Goal: Transaction & Acquisition: Subscribe to service/newsletter

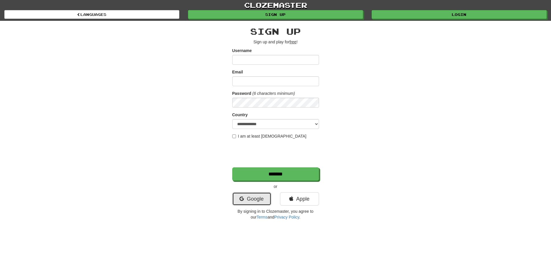
click at [255, 196] on link "Google" at bounding box center [251, 198] width 39 height 13
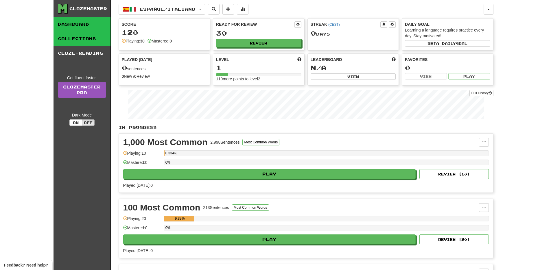
click at [82, 38] on link "Collections" at bounding box center [81, 39] width 57 height 14
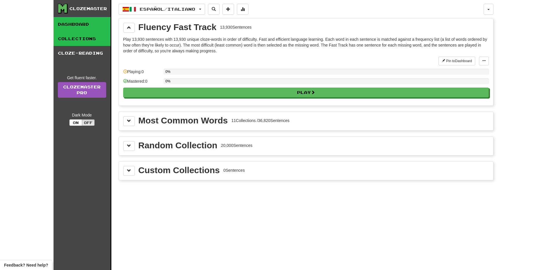
click at [84, 25] on link "Dashboard" at bounding box center [81, 24] width 57 height 14
